Goal: Task Accomplishment & Management: Use online tool/utility

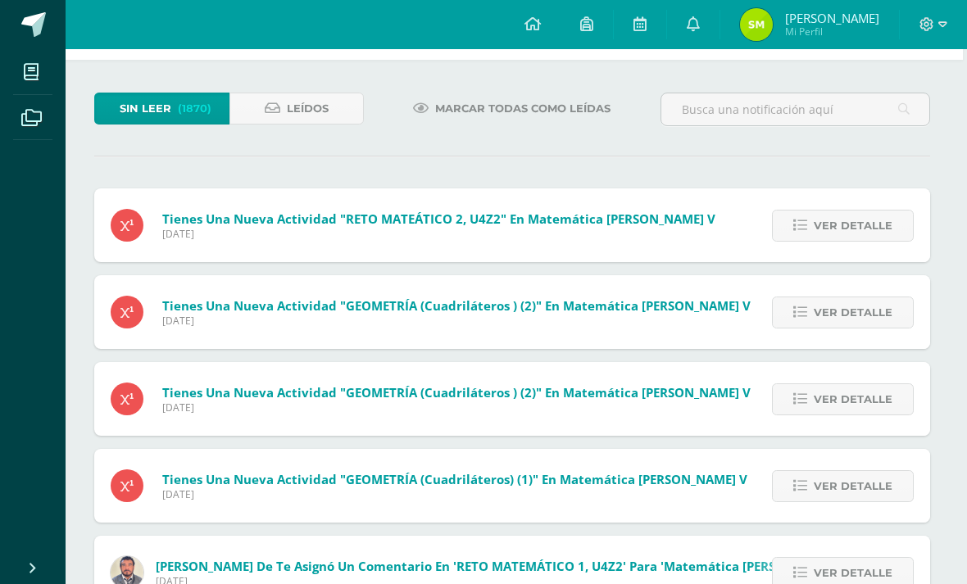
scroll to position [0, 4]
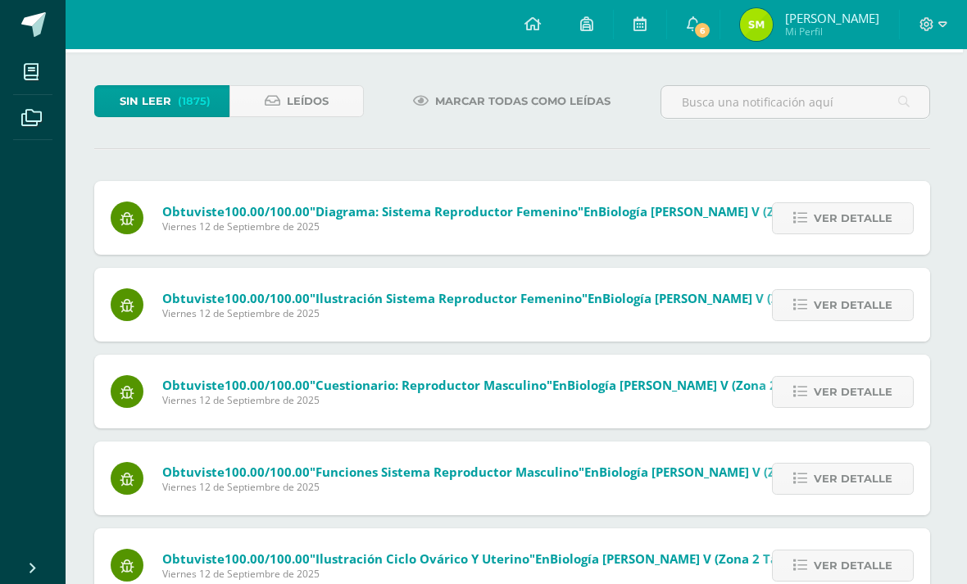
scroll to position [0, 4]
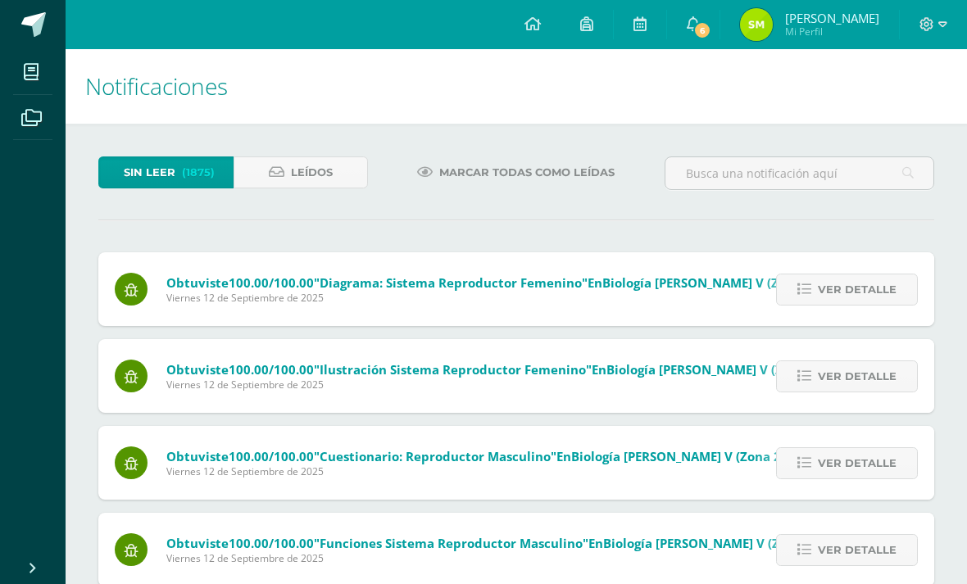
click at [31, 74] on icon at bounding box center [31, 72] width 15 height 16
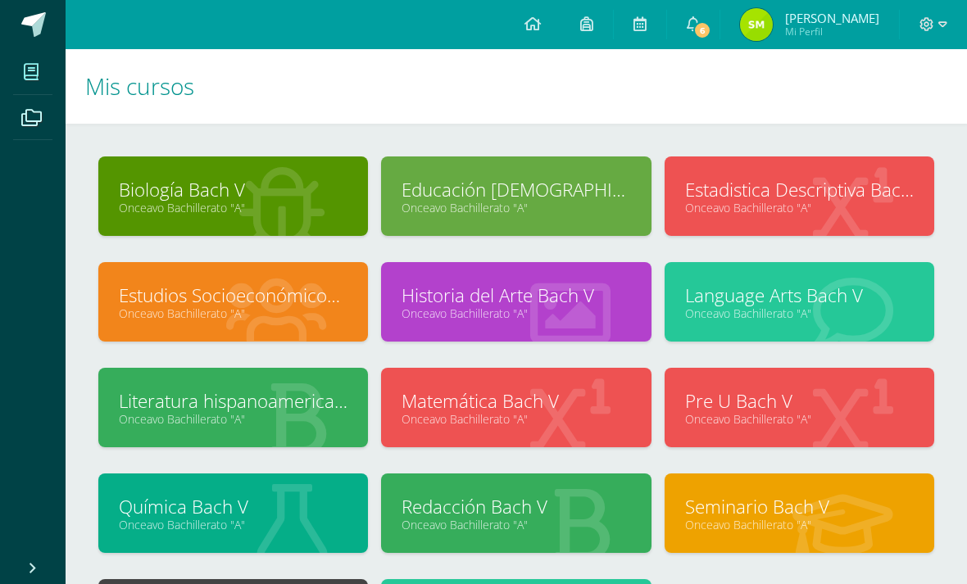
click at [711, 39] on link "6" at bounding box center [693, 24] width 52 height 49
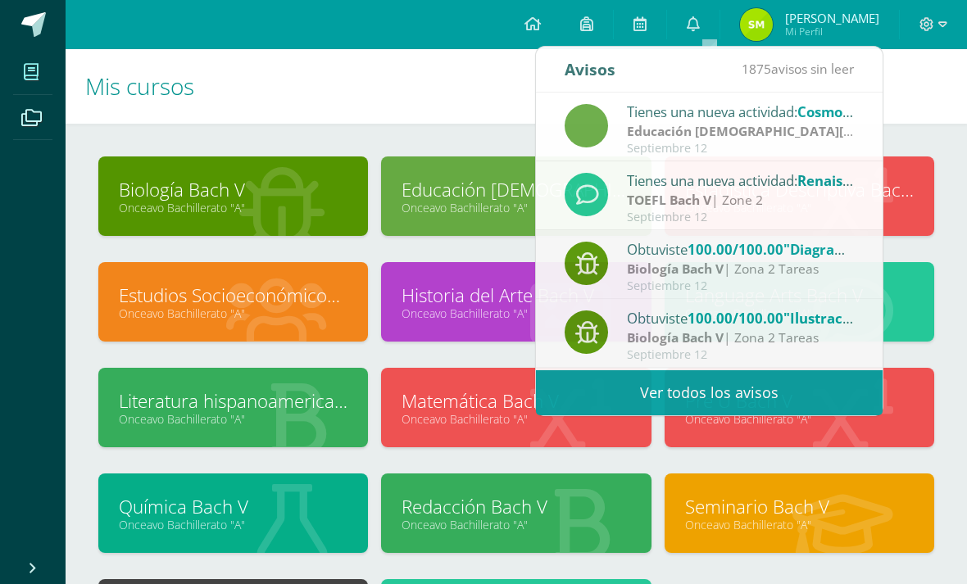
click at [916, 109] on h1 "Mis cursos" at bounding box center [516, 86] width 862 height 75
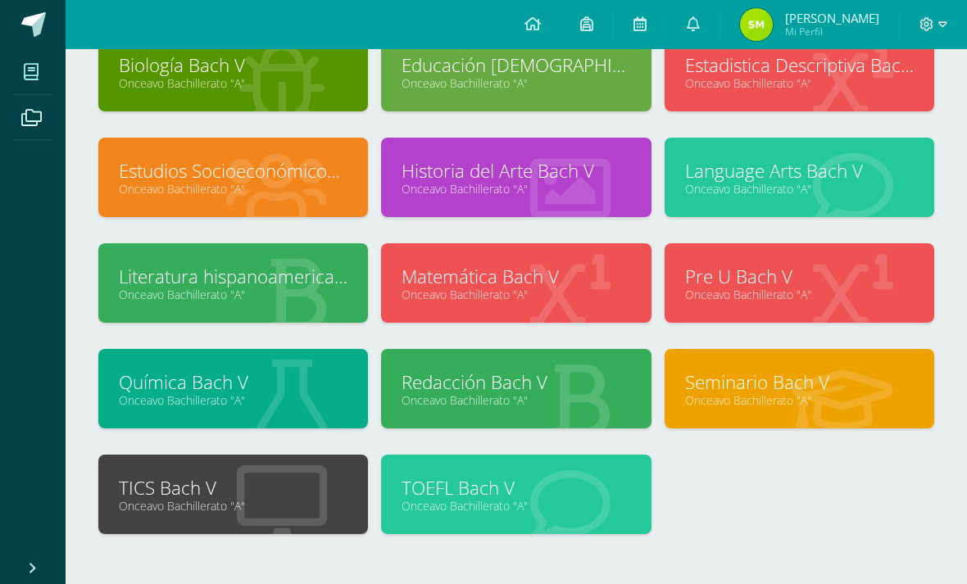
scroll to position [164, 0]
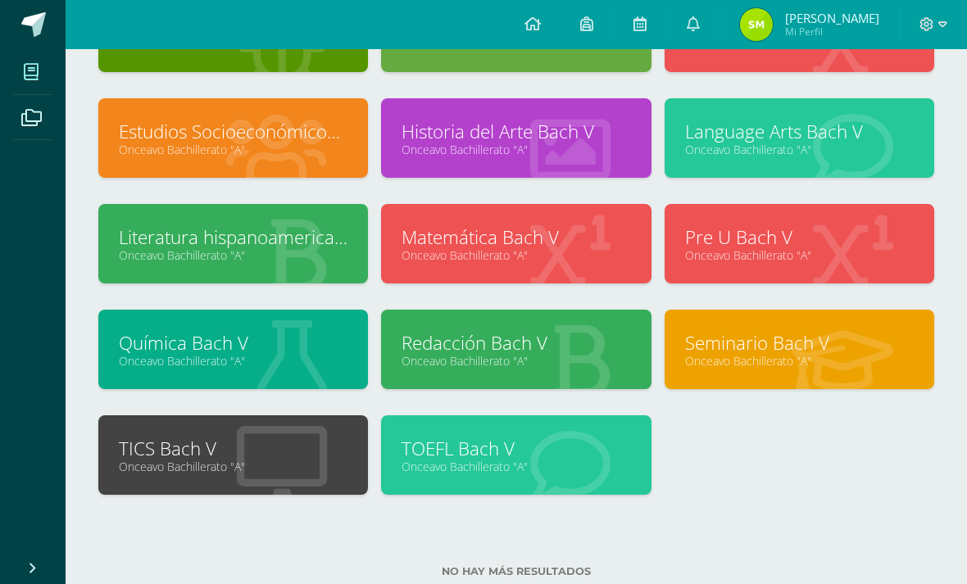
click at [411, 452] on link "TOEFL Bach V" at bounding box center [516, 448] width 229 height 25
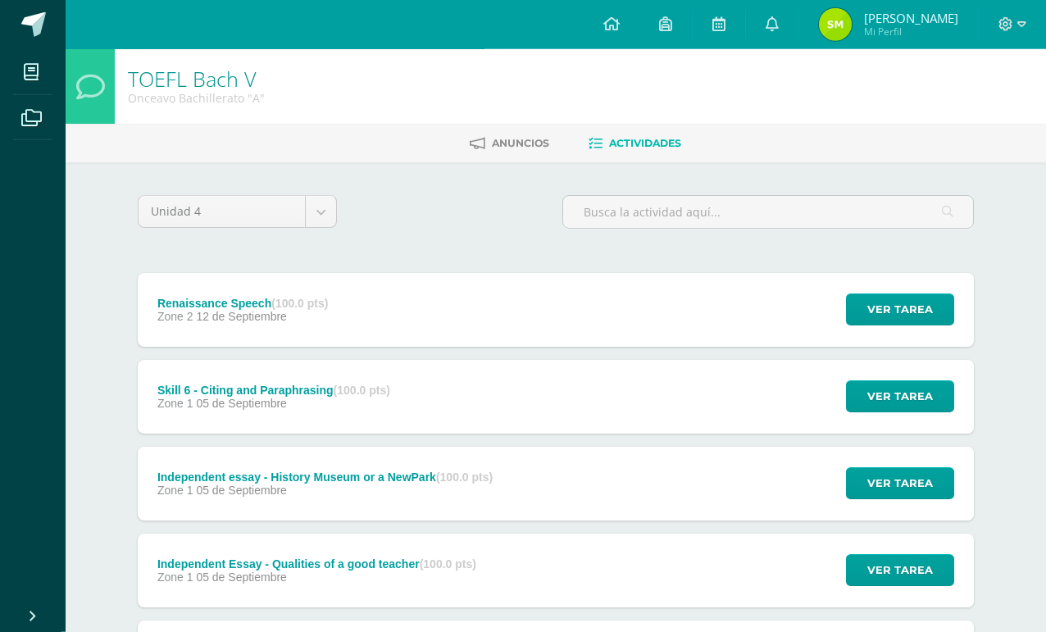
click at [770, 285] on div "Renaissance Speech (100.0 pts) Zone 2 12 de Septiembre Ver tarea Renaissance Sp…" at bounding box center [556, 310] width 836 height 74
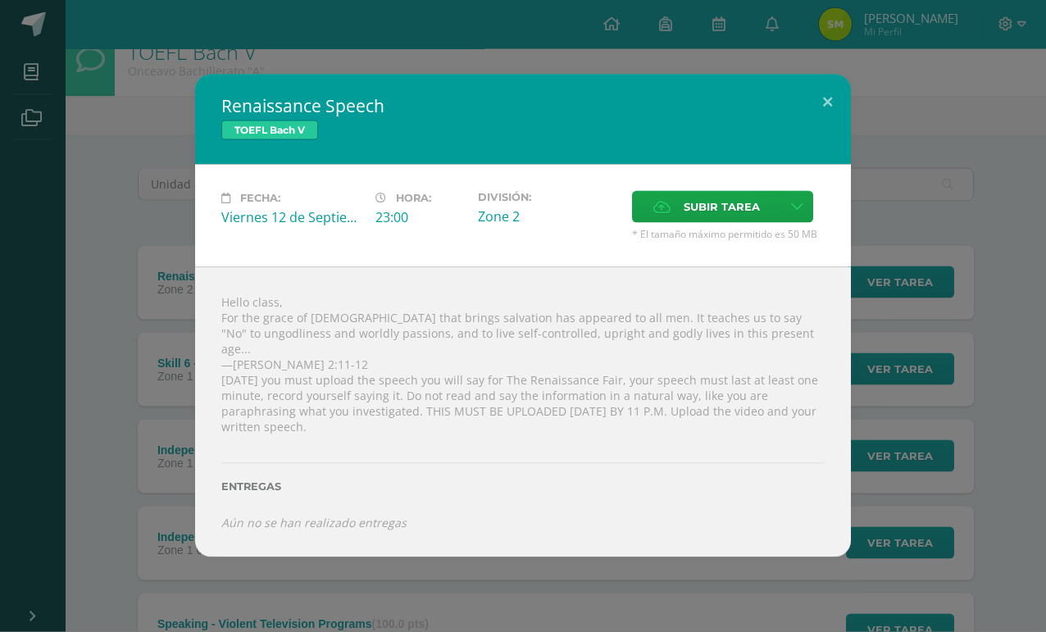
scroll to position [33, 0]
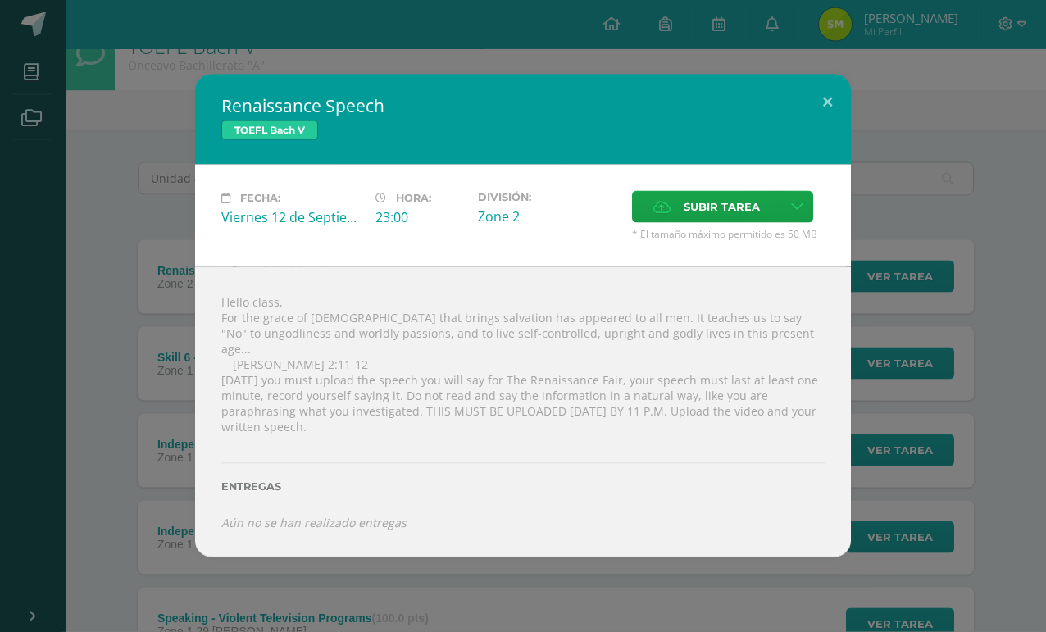
click at [906, 171] on div "Renaissance Speech TOEFL Bach V Fecha: Viernes 12 de Septiembre Hora: 23:00 Div…" at bounding box center [523, 316] width 1033 height 483
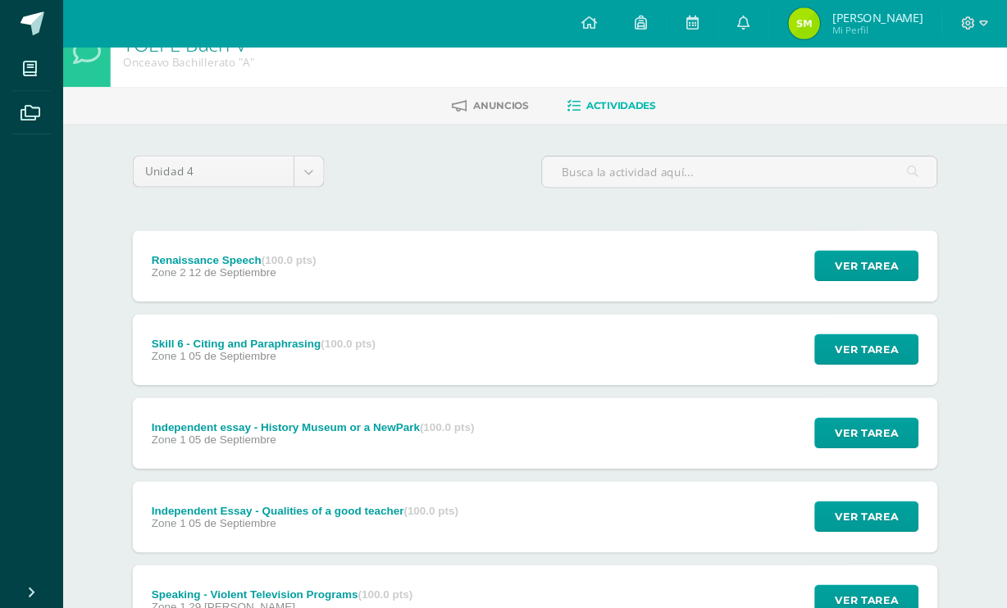
scroll to position [0, 0]
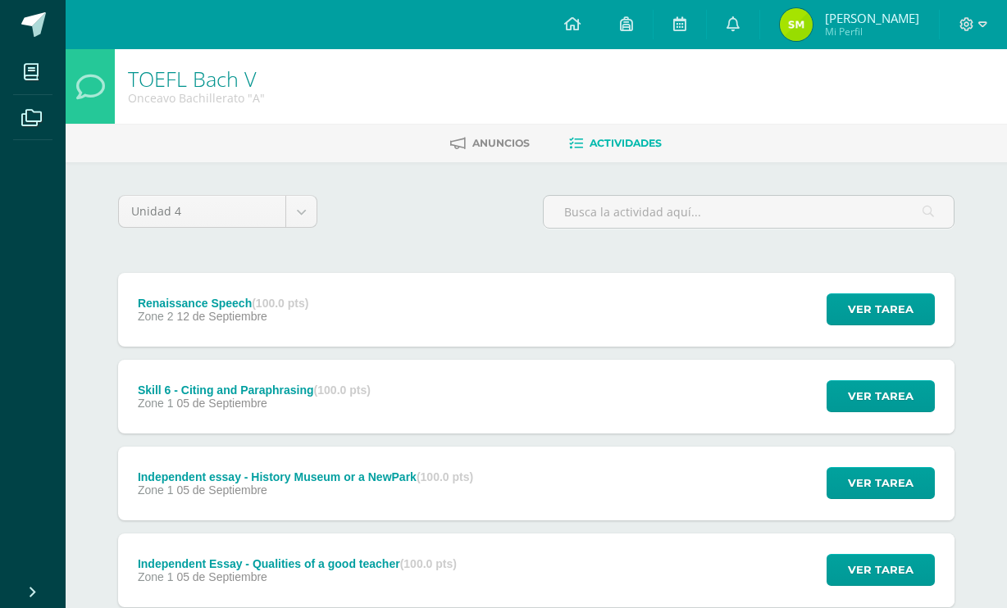
click at [507, 314] on div "Renaissance Speech (100.0 pts) Zone 2 12 de Septiembre Ver tarea Renaissance Sp…" at bounding box center [536, 310] width 836 height 74
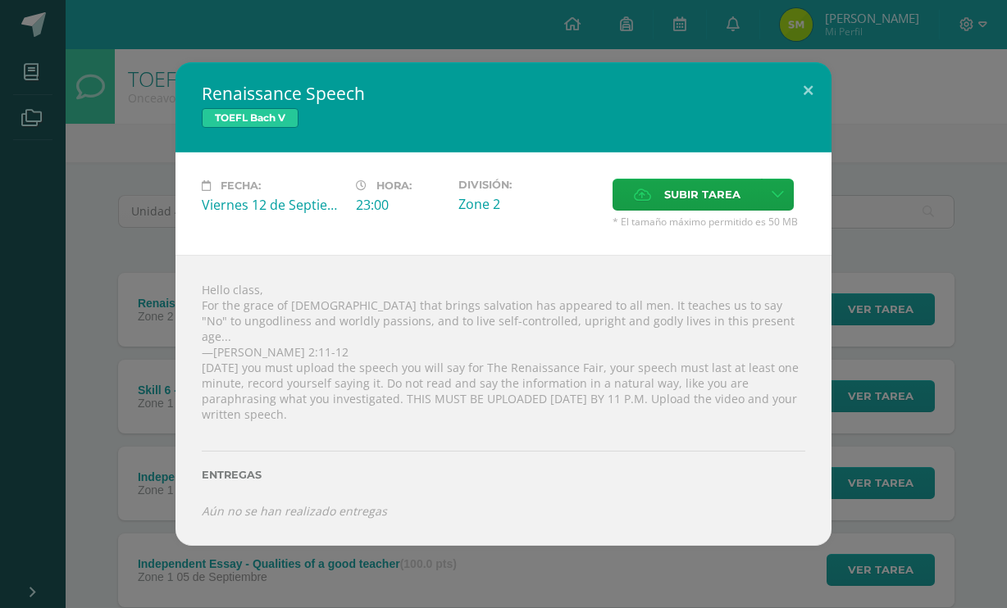
click at [675, 210] on span "Subir tarea" at bounding box center [702, 195] width 76 height 30
click at [0, 0] on input "Subir tarea" at bounding box center [0, 0] width 0 height 0
